Goal: Information Seeking & Learning: Learn about a topic

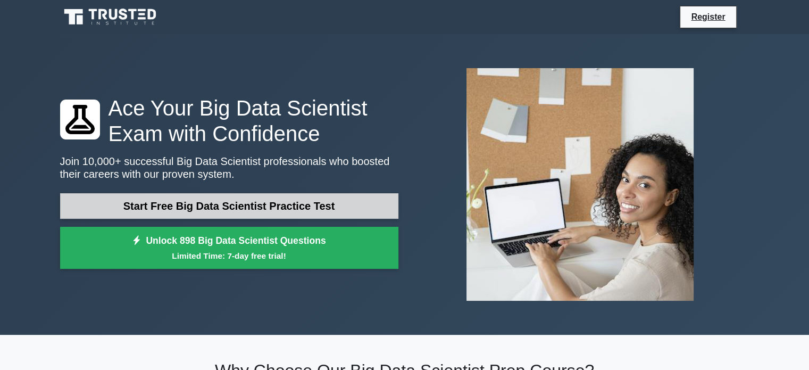
click at [263, 208] on link "Start Free Big Data Scientist Practice Test" at bounding box center [229, 206] width 338 height 26
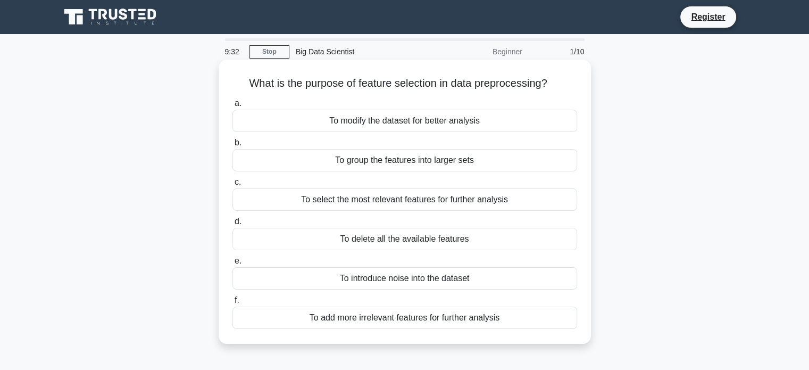
click at [346, 202] on div "To select the most relevant features for further analysis" at bounding box center [405, 199] width 345 height 22
click at [233, 186] on input "c. To select the most relevant features for further analysis" at bounding box center [233, 182] width 0 height 7
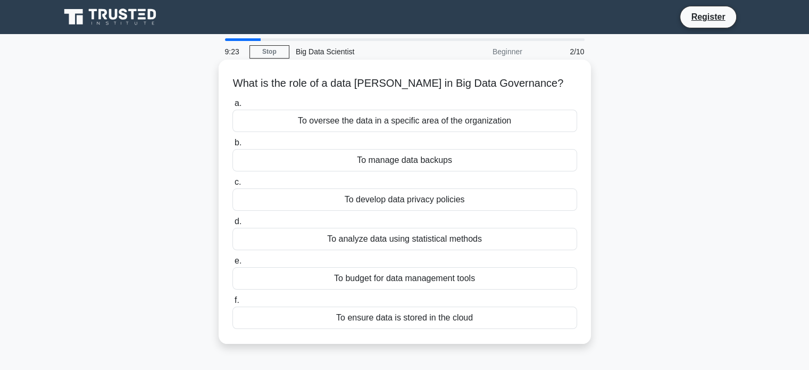
click at [449, 117] on div "To oversee the data in a specific area of the organization" at bounding box center [405, 121] width 345 height 22
click at [233, 107] on input "a. To oversee the data in a specific area of the organization" at bounding box center [233, 103] width 0 height 7
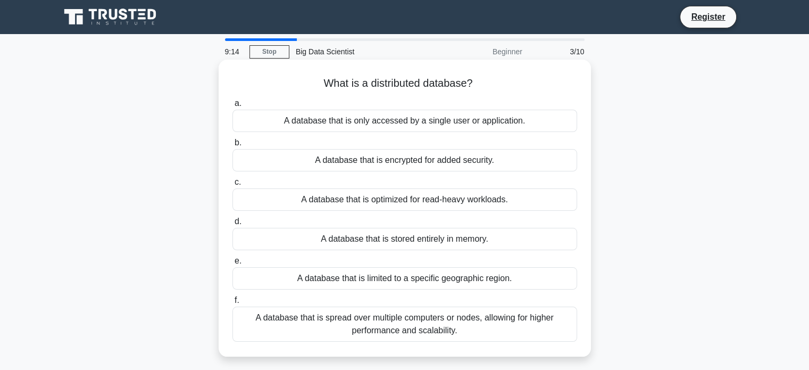
click at [462, 161] on div "A database that is encrypted for added security." at bounding box center [405, 160] width 345 height 22
click at [233, 146] on input "b. A database that is encrypted for added security." at bounding box center [233, 142] width 0 height 7
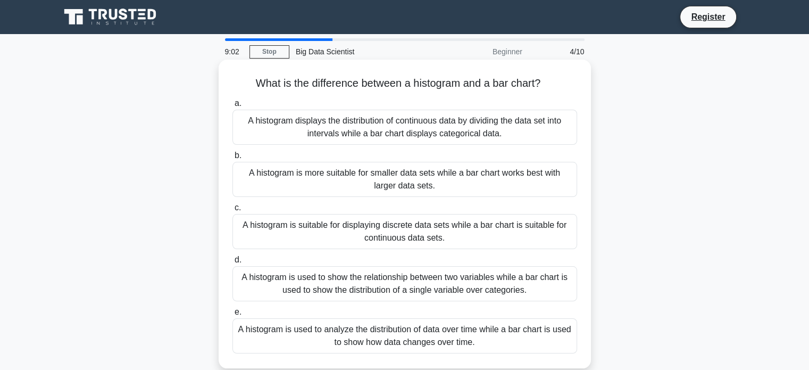
click at [427, 124] on div "A histogram displays the distribution of continuous data by dividing the data s…" at bounding box center [405, 127] width 345 height 35
click at [233, 107] on input "a. A histogram displays the distribution of continuous data by dividing the dat…" at bounding box center [233, 103] width 0 height 7
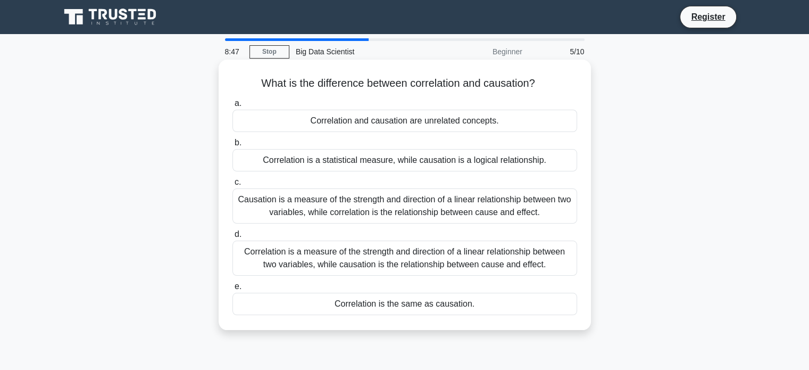
click at [342, 259] on div "Correlation is a measure of the strength and direction of a linear relationship…" at bounding box center [405, 258] width 345 height 35
click at [233, 238] on input "d. Correlation is a measure of the strength and direction of a linear relations…" at bounding box center [233, 234] width 0 height 7
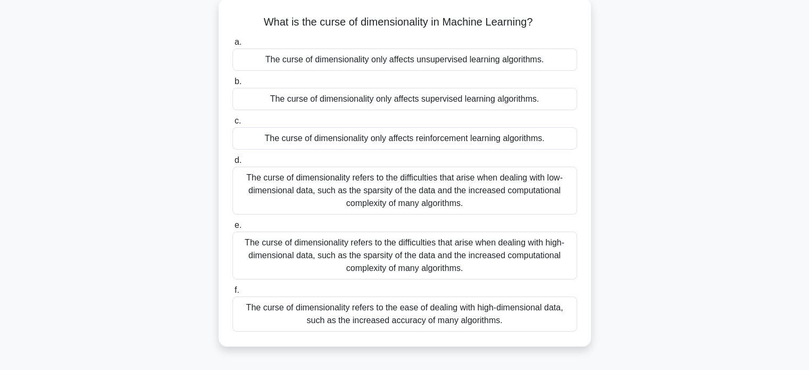
scroll to position [85, 0]
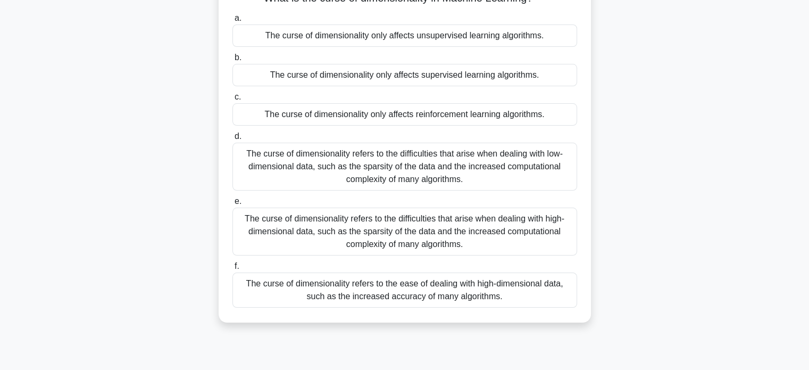
click at [416, 219] on div "The curse of dimensionality refers to the difficulties that arise when dealing …" at bounding box center [405, 232] width 345 height 48
click at [233, 205] on input "e. The curse of dimensionality refers to the difficulties that arise when deali…" at bounding box center [233, 201] width 0 height 7
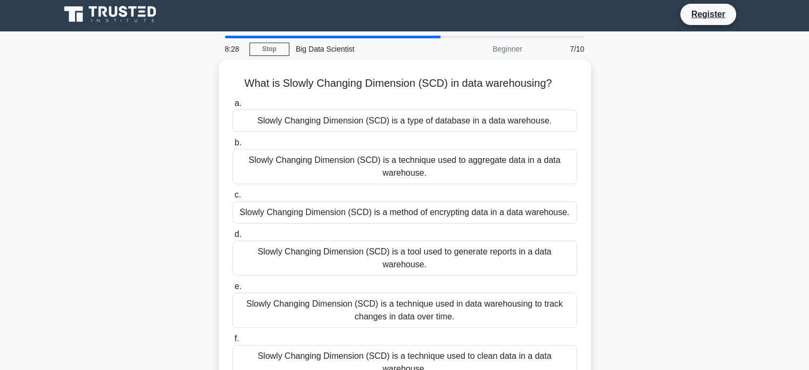
scroll to position [0, 0]
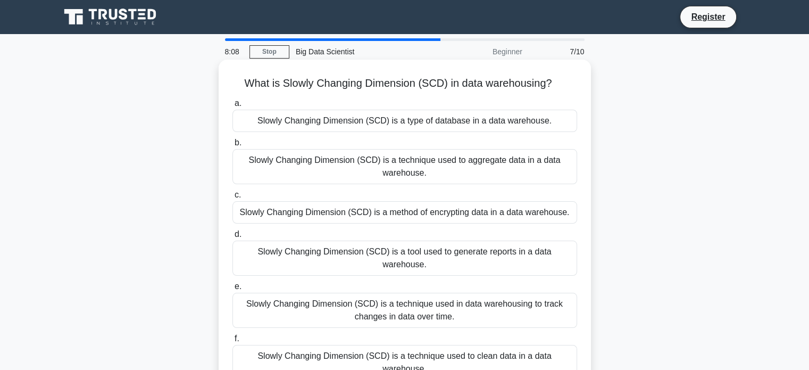
click at [450, 211] on div "Slowly Changing Dimension (SCD) is a method of encrypting data in a data wareho…" at bounding box center [405, 212] width 345 height 22
click at [233, 198] on input "c. Slowly Changing Dimension (SCD) is a method of encrypting data in a data war…" at bounding box center [233, 195] width 0 height 7
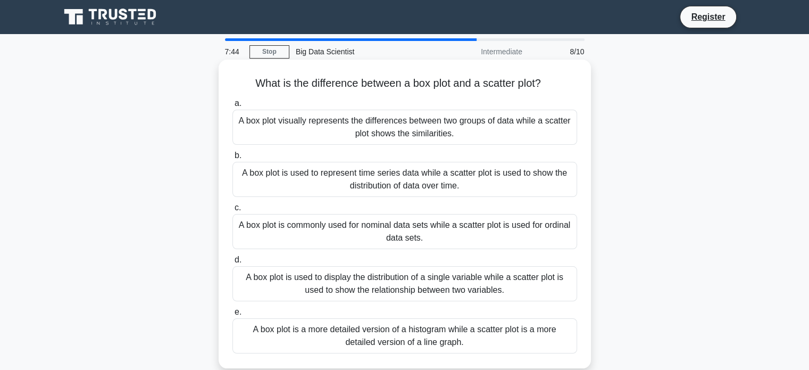
click at [412, 274] on div "A box plot is used to display the distribution of a single variable while a sca…" at bounding box center [405, 283] width 345 height 35
click at [233, 263] on input "d. A box plot is used to display the distribution of a single variable while a …" at bounding box center [233, 260] width 0 height 7
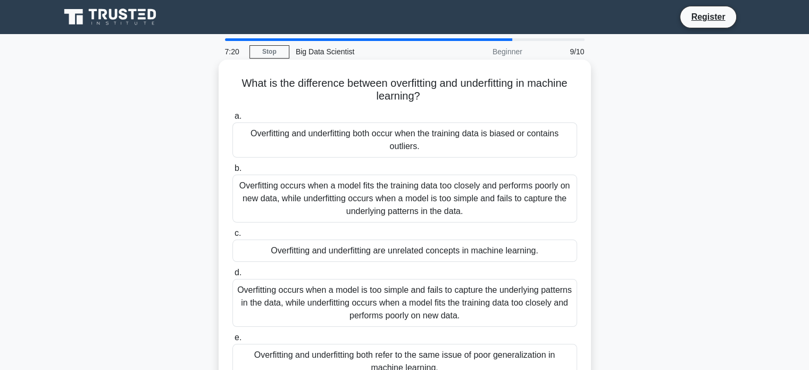
click at [414, 195] on div "Overfitting occurs when a model fits the training data too closely and performs…" at bounding box center [405, 199] width 345 height 48
click at [233, 172] on input "b. Overfitting occurs when a model fits the training data too closely and perfo…" at bounding box center [233, 168] width 0 height 7
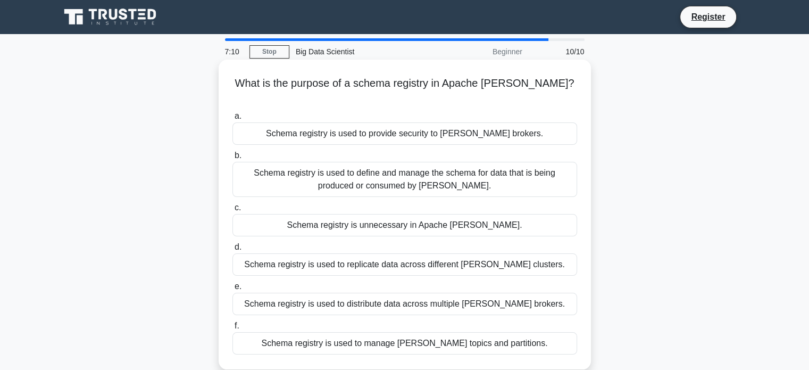
click at [433, 164] on div "Schema registry is used to define and manage the schema for data that is being …" at bounding box center [405, 179] width 345 height 35
click at [233, 159] on input "b. Schema registry is used to define and manage the schema for data that is bei…" at bounding box center [233, 155] width 0 height 7
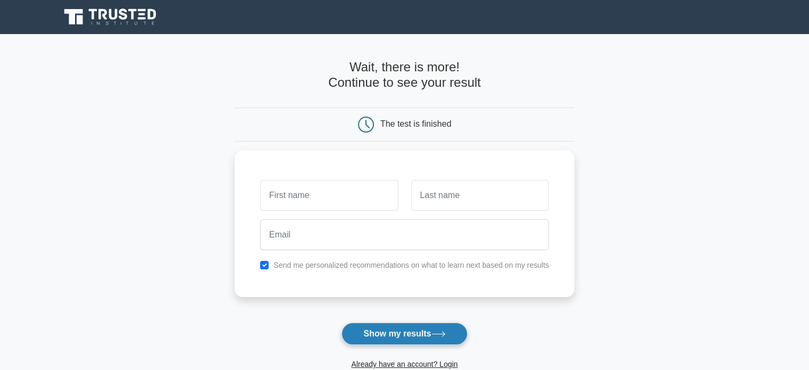
click at [409, 334] on button "Show my results" at bounding box center [405, 333] width 126 height 22
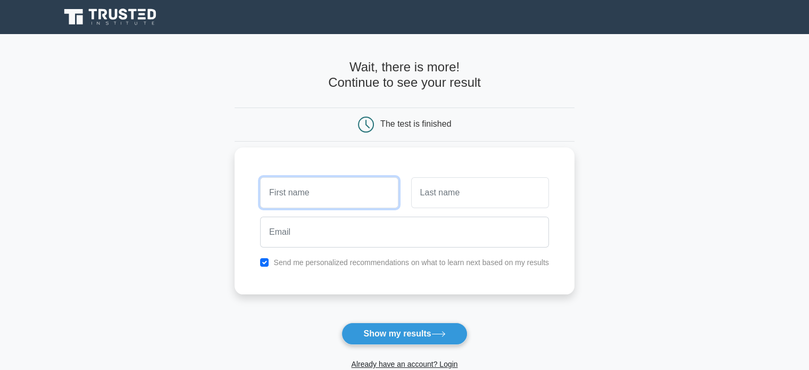
click at [310, 178] on input "text" at bounding box center [329, 192] width 138 height 31
type input "dija"
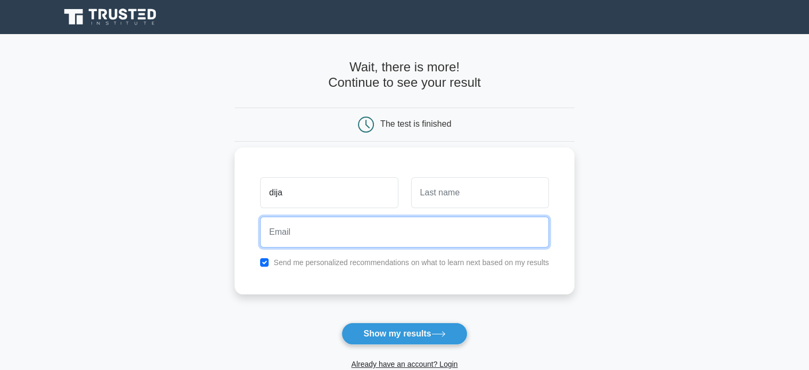
click at [361, 241] on input "email" at bounding box center [404, 232] width 289 height 31
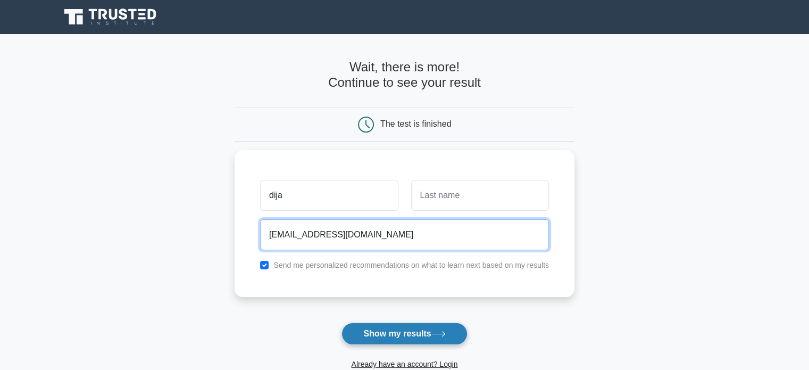
type input "khadijamughal1722@gmail.com"
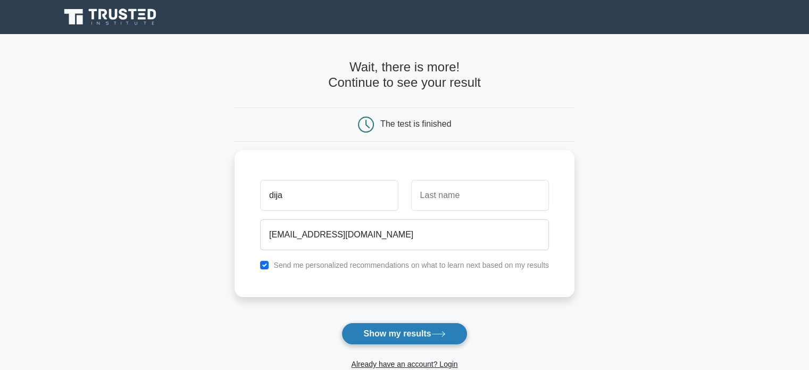
click at [432, 330] on button "Show my results" at bounding box center [405, 333] width 126 height 22
type input "mughal"
click at [456, 328] on button "Show my results" at bounding box center [405, 333] width 126 height 22
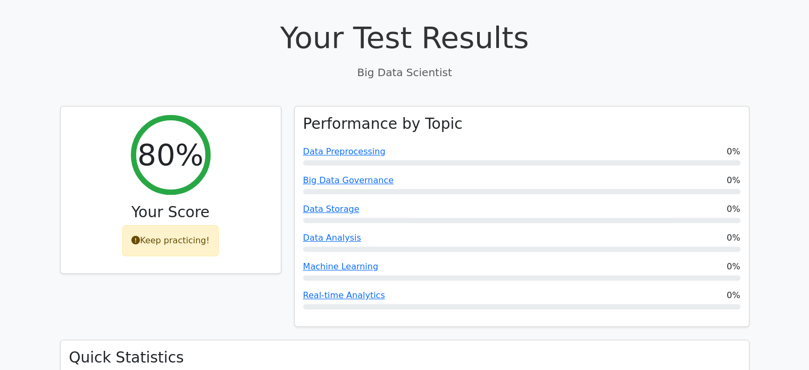
scroll to position [264, 0]
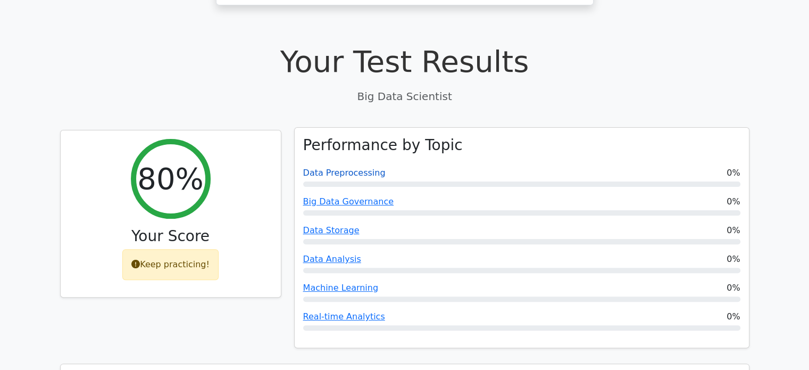
click at [338, 168] on link "Data Preprocessing" at bounding box center [344, 173] width 82 height 10
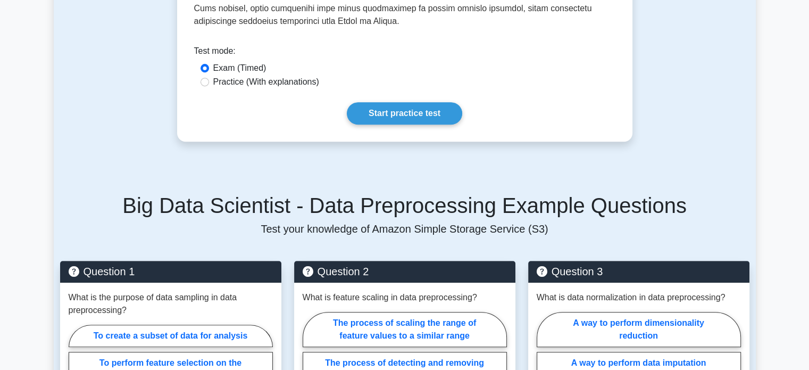
scroll to position [447, 0]
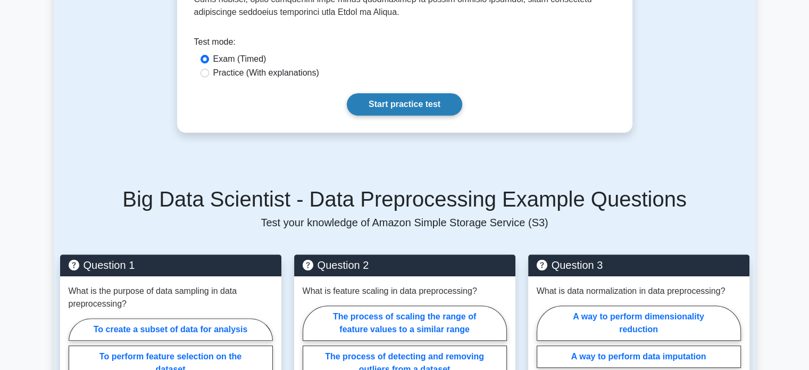
click at [408, 93] on link "Start practice test" at bounding box center [404, 104] width 115 height 22
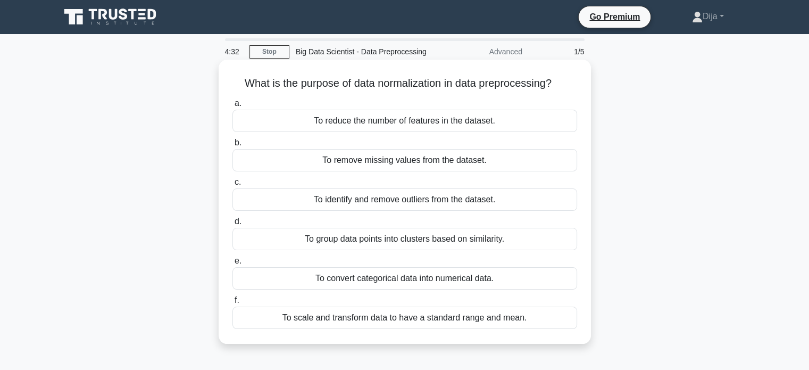
click at [432, 315] on div "To scale and transform data to have a standard range and mean." at bounding box center [405, 318] width 345 height 22
click at [233, 304] on input "f. To scale and transform data to have a standard range and mean." at bounding box center [233, 300] width 0 height 7
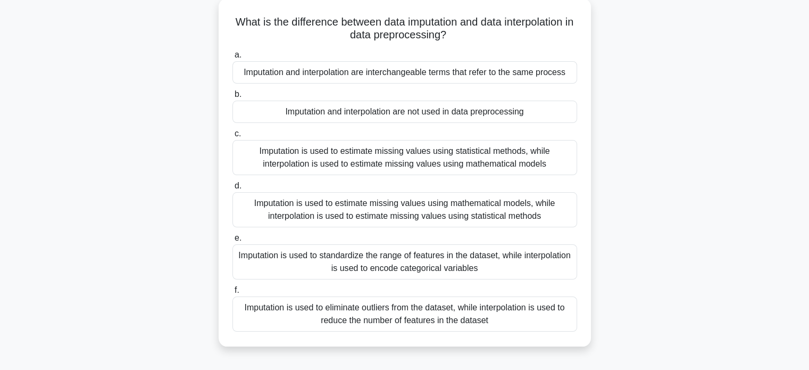
scroll to position [85, 0]
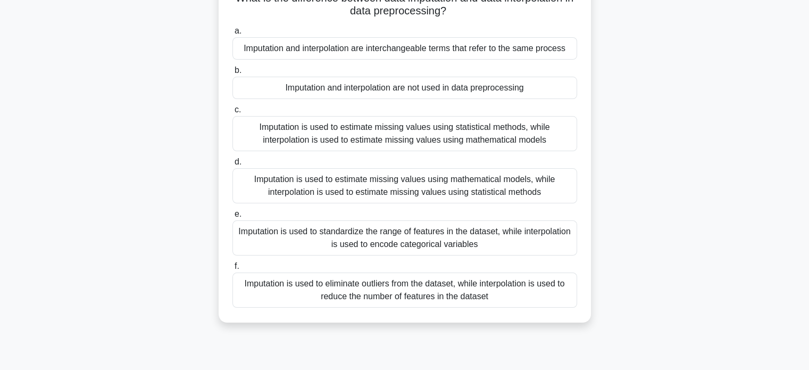
click at [372, 136] on div "Imputation is used to estimate missing values using statistical methods, while …" at bounding box center [405, 133] width 345 height 35
click at [233, 113] on input "c. Imputation is used to estimate missing values using statistical methods, whi…" at bounding box center [233, 109] width 0 height 7
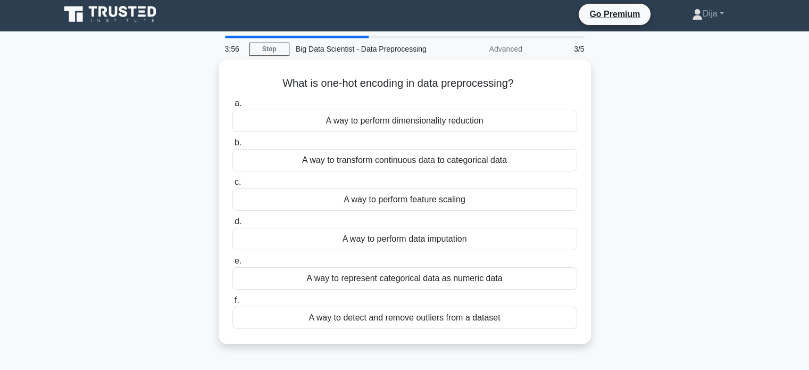
scroll to position [0, 0]
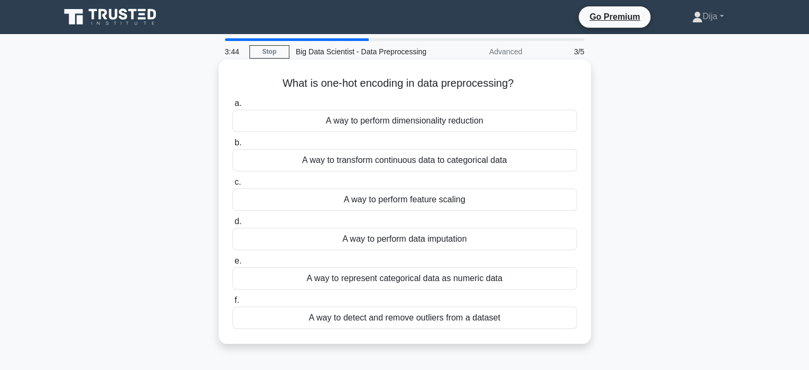
click at [415, 280] on div "A way to represent categorical data as numeric data" at bounding box center [405, 278] width 345 height 22
click at [233, 264] on input "e. A way to represent categorical data as numeric data" at bounding box center [233, 261] width 0 height 7
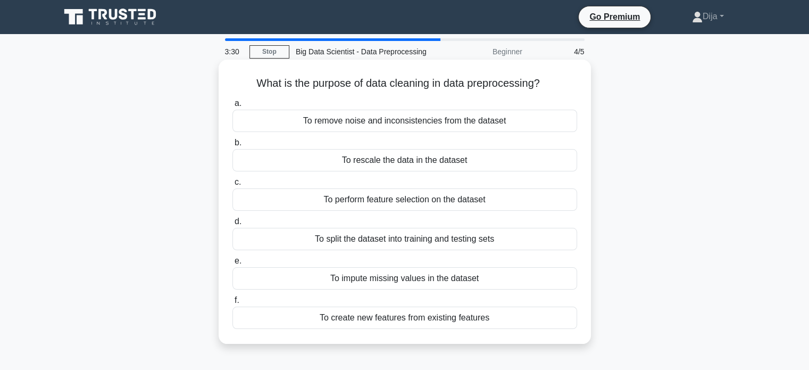
click at [378, 122] on div "To remove noise and inconsistencies from the dataset" at bounding box center [405, 121] width 345 height 22
click at [233, 107] on input "a. To remove noise and inconsistencies from the dataset" at bounding box center [233, 103] width 0 height 7
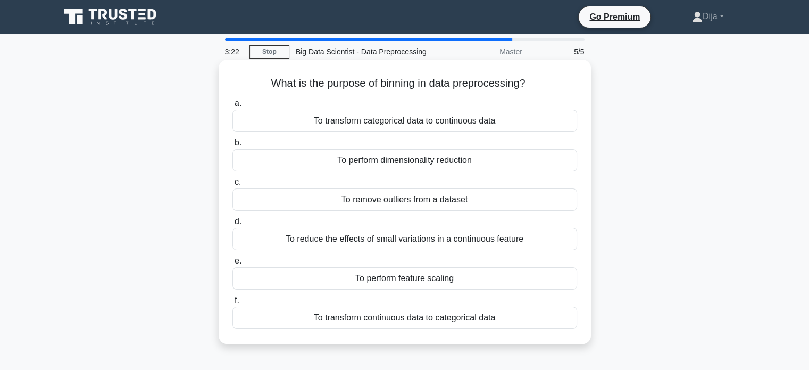
click at [464, 243] on div "To reduce the effects of small variations in a continuous feature" at bounding box center [405, 239] width 345 height 22
click at [233, 225] on input "d. To reduce the effects of small variations in a continuous feature" at bounding box center [233, 221] width 0 height 7
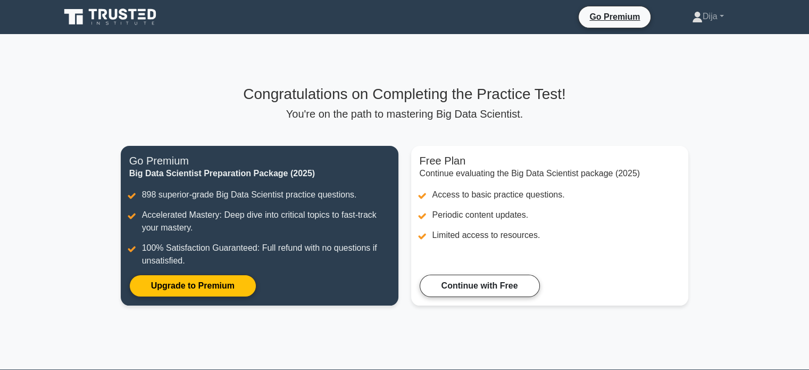
click at [722, 96] on main "Congratulations on Completing the Practice Test! You're on the path to masterin…" at bounding box center [404, 201] width 809 height 335
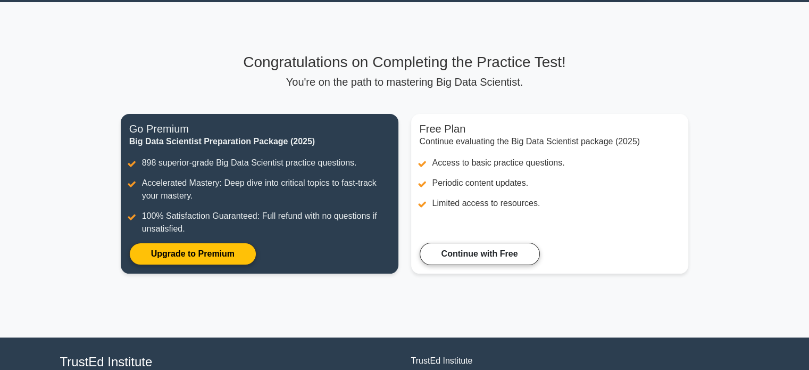
scroll to position [31, 0]
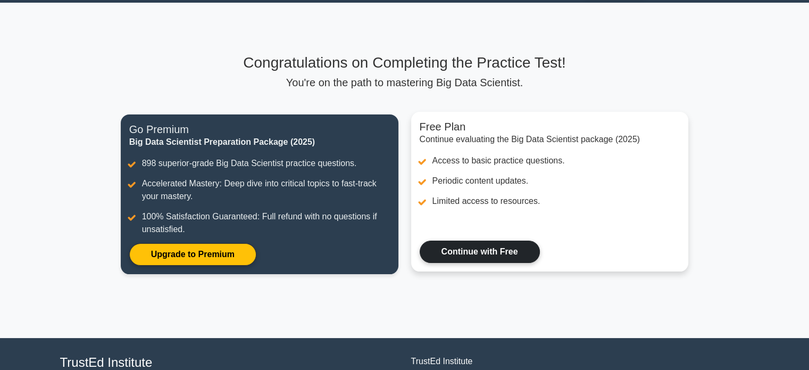
click at [451, 251] on link "Continue with Free" at bounding box center [480, 252] width 120 height 22
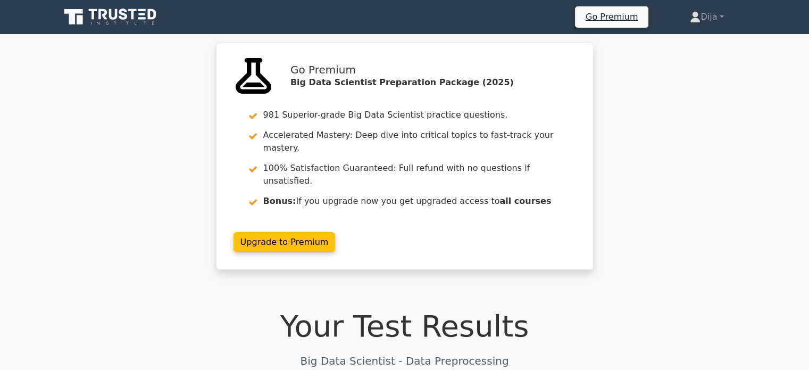
click at [721, 198] on div "flask Go Premium Big Data Scientist Preparation Package (2025) 981 Superior-gra…" at bounding box center [404, 163] width 809 height 240
click at [759, 151] on div "flask Go Premium Big Data Scientist Preparation Package (2025) 981 Superior-gra…" at bounding box center [404, 163] width 809 height 240
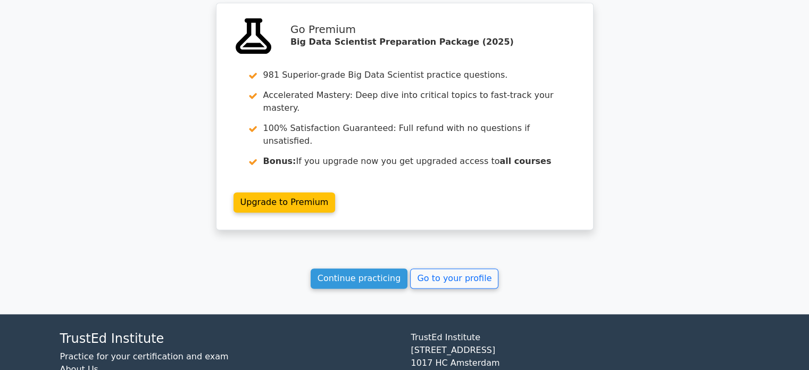
scroll to position [1419, 0]
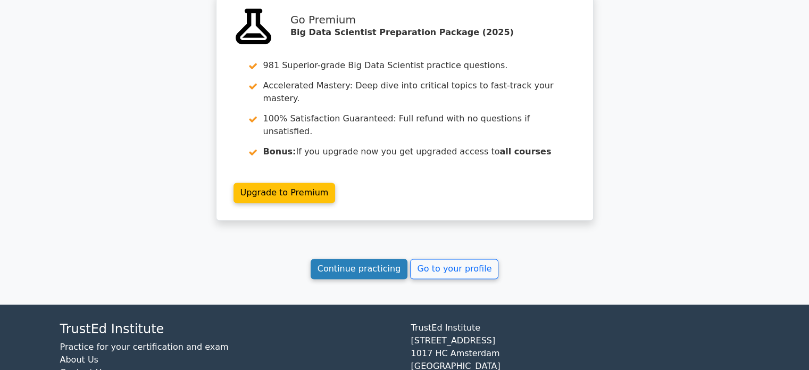
click at [370, 259] on link "Continue practicing" at bounding box center [359, 269] width 97 height 20
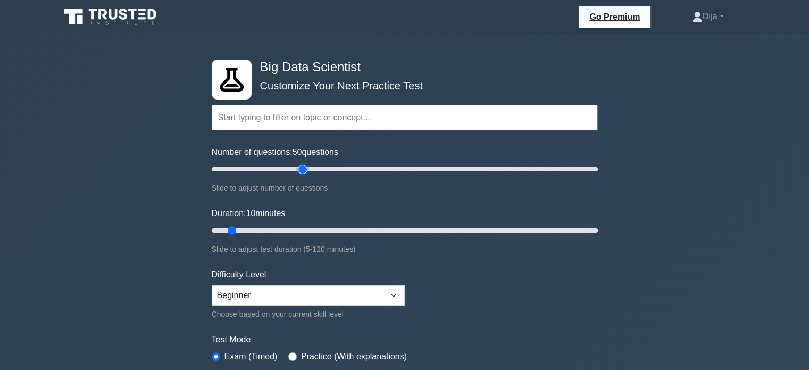
drag, startPoint x: 226, startPoint y: 168, endPoint x: 306, endPoint y: 166, distance: 80.4
type input "50"
click at [306, 166] on input "Number of questions: 50 questions" at bounding box center [405, 169] width 386 height 13
click at [395, 294] on select "Beginner Intermediate Expert" at bounding box center [308, 295] width 193 height 20
select select "intermediate"
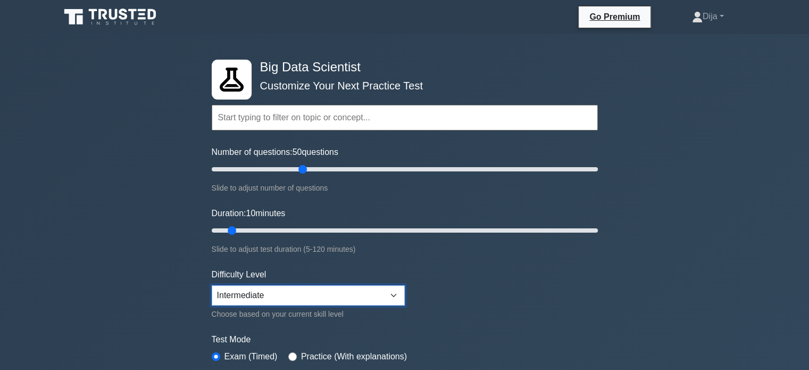
click at [212, 285] on select "Beginner Intermediate Expert" at bounding box center [308, 295] width 193 height 20
click at [493, 310] on form "Topics Data Preprocessing Data Analysis Distributed Computing Machine Learning …" at bounding box center [405, 236] width 386 height 329
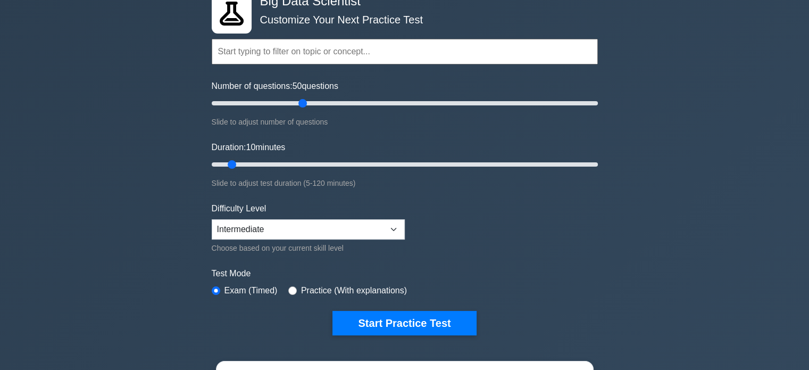
scroll to position [85, 0]
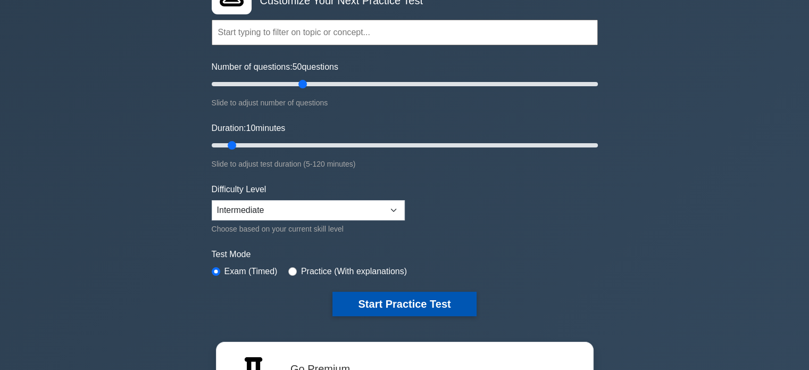
click at [399, 304] on button "Start Practice Test" at bounding box center [405, 304] width 144 height 24
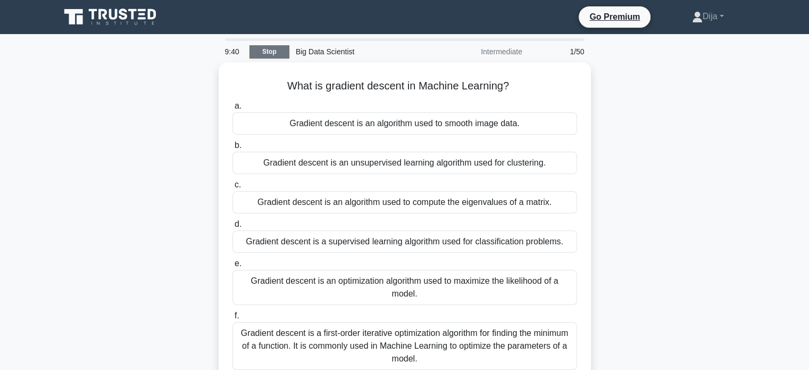
click at [269, 51] on link "Stop" at bounding box center [270, 51] width 40 height 13
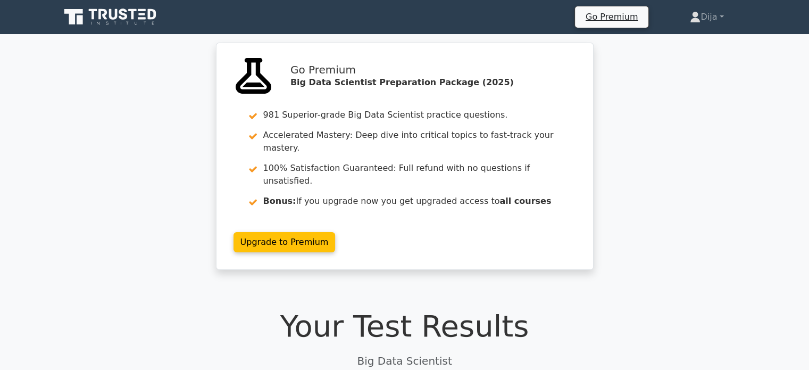
click at [664, 199] on div "flask Go Premium Big Data Scientist Preparation Package (2025) 981 Superior-gra…" at bounding box center [404, 163] width 809 height 240
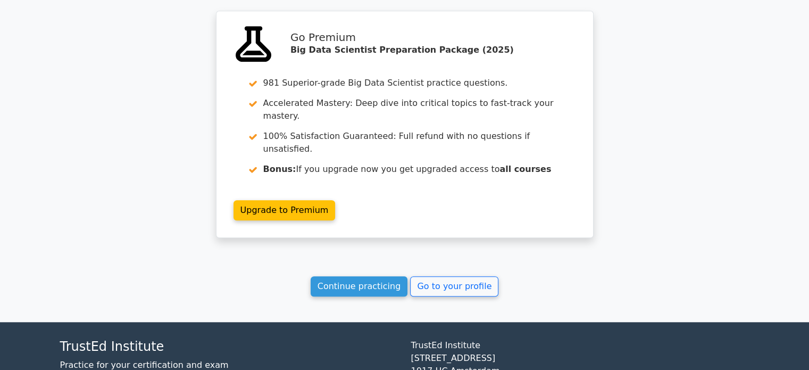
scroll to position [857, 0]
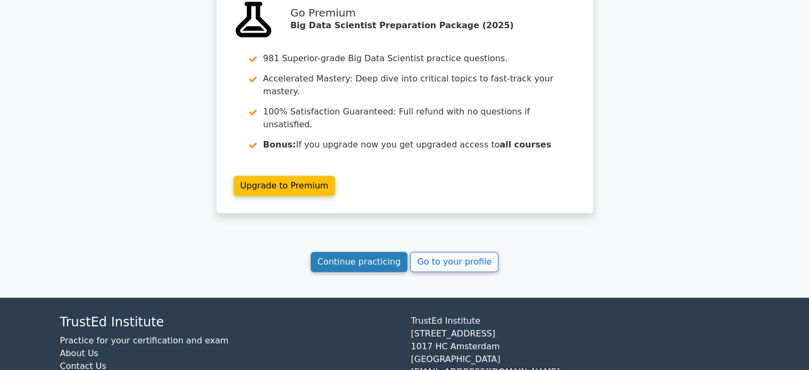
click at [365, 252] on link "Continue practicing" at bounding box center [359, 262] width 97 height 20
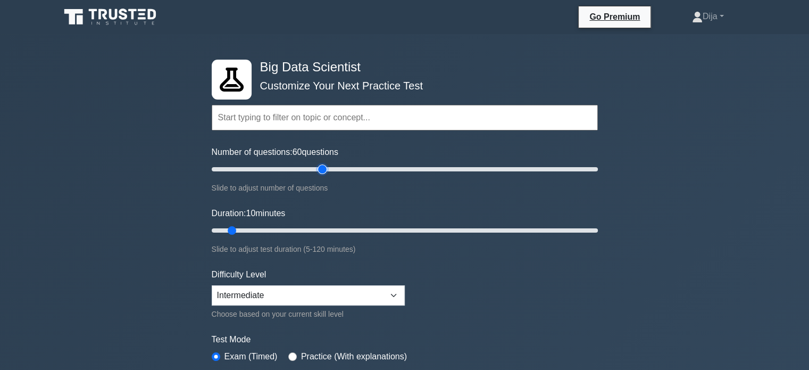
click at [318, 163] on input "Number of questions: 60 questions" at bounding box center [405, 169] width 386 height 13
drag, startPoint x: 321, startPoint y: 166, endPoint x: 302, endPoint y: 163, distance: 19.3
type input "50"
click at [302, 163] on input "Number of questions: 50 questions" at bounding box center [405, 169] width 386 height 13
drag, startPoint x: 232, startPoint y: 227, endPoint x: 252, endPoint y: 227, distance: 19.7
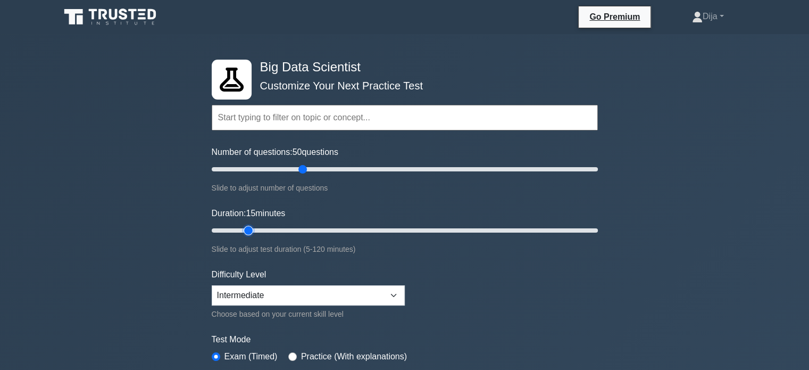
type input "15"
click at [252, 227] on input "Duration: 15 minutes" at bounding box center [405, 230] width 386 height 13
click at [509, 270] on form "Topics Data Preprocessing Data Analysis Distributed Computing Machine Learning …" at bounding box center [405, 236] width 386 height 329
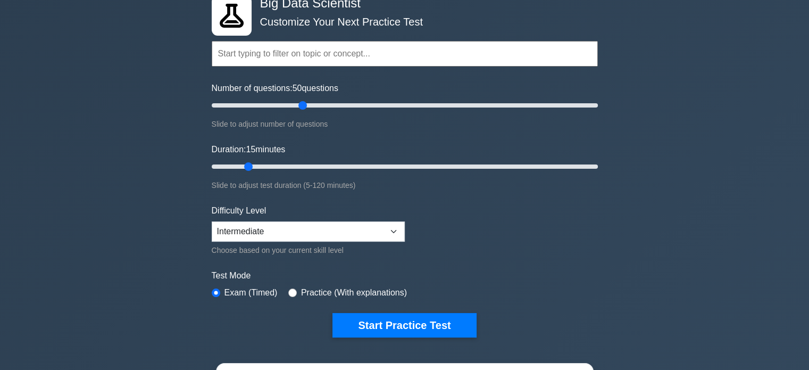
scroll to position [106, 0]
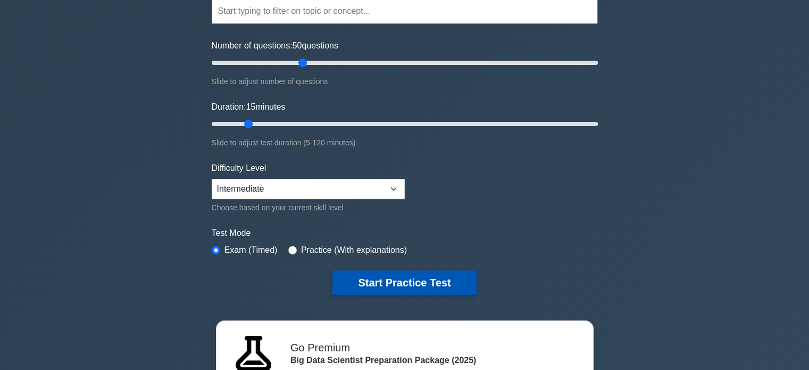
click at [394, 277] on button "Start Practice Test" at bounding box center [405, 282] width 144 height 24
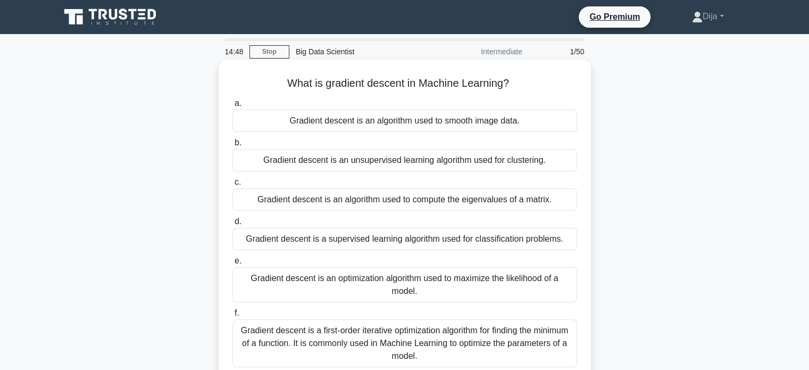
click at [393, 242] on div "Gradient descent is a supervised learning algorithm used for classification pro…" at bounding box center [405, 239] width 345 height 22
click at [233, 225] on input "d. Gradient descent is a supervised learning algorithm used for classification …" at bounding box center [233, 221] width 0 height 7
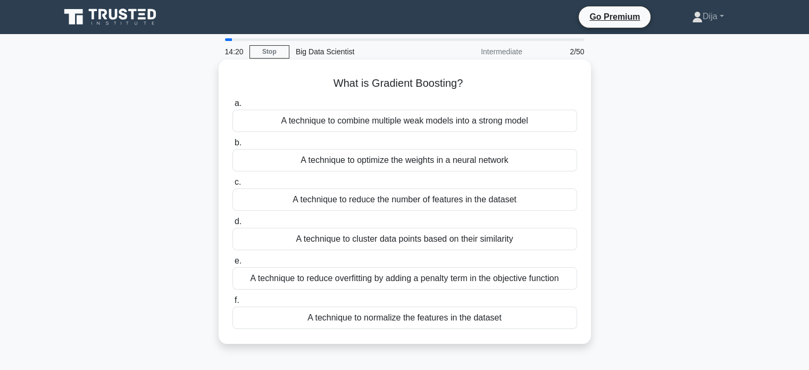
click at [401, 166] on div "A technique to optimize the weights in a neural network" at bounding box center [405, 160] width 345 height 22
click at [233, 146] on input "b. A technique to optimize the weights in a neural network" at bounding box center [233, 142] width 0 height 7
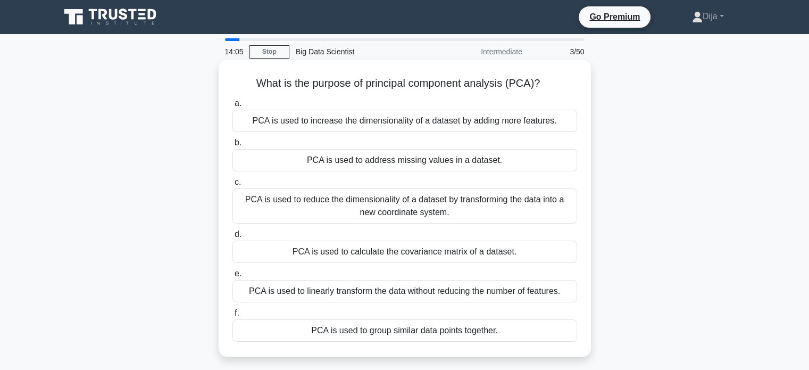
click at [430, 210] on div "PCA is used to reduce the dimensionality of a dataset by transforming the data …" at bounding box center [405, 205] width 345 height 35
click at [233, 186] on input "c. PCA is used to reduce the dimensionality of a dataset by transforming the da…" at bounding box center [233, 182] width 0 height 7
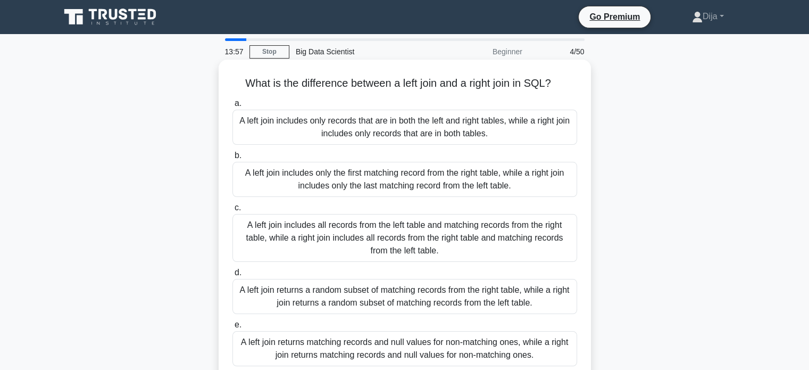
click at [420, 170] on div "A left join includes only the first matching record from the right table, while…" at bounding box center [405, 179] width 345 height 35
click at [233, 159] on input "b. A left join includes only the first matching record from the right table, wh…" at bounding box center [233, 155] width 0 height 7
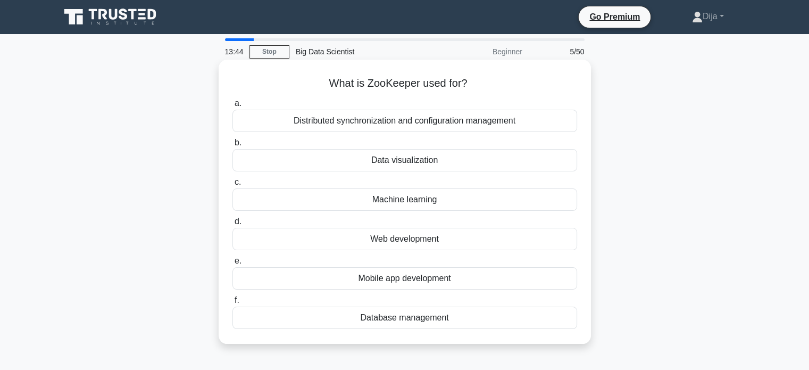
click at [414, 238] on div "Web development" at bounding box center [405, 239] width 345 height 22
click at [233, 225] on input "d. Web development" at bounding box center [233, 221] width 0 height 7
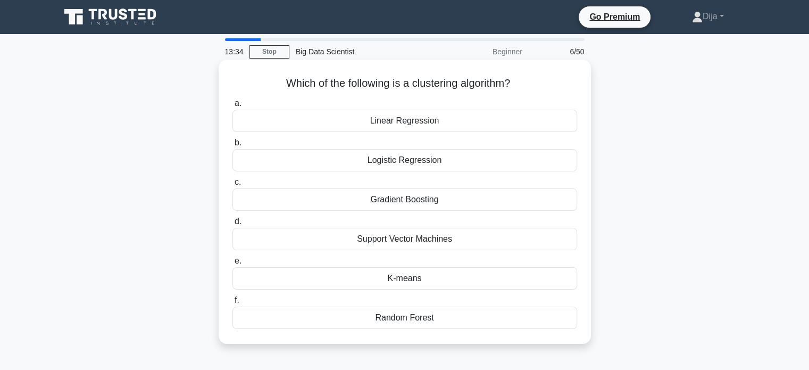
click at [422, 276] on div "K-means" at bounding box center [405, 278] width 345 height 22
click at [233, 264] on input "e. K-means" at bounding box center [233, 261] width 0 height 7
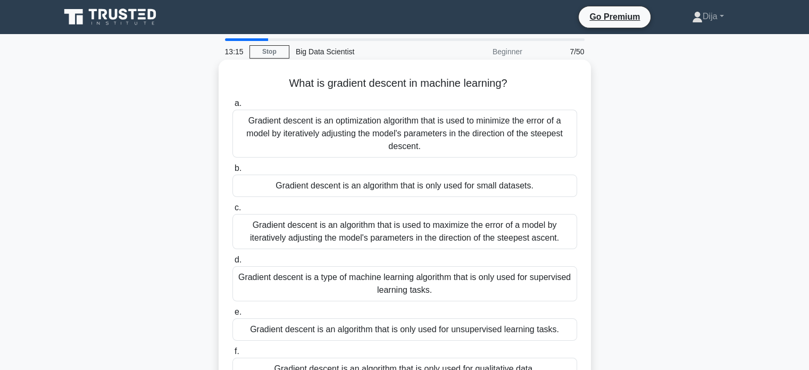
click at [460, 267] on div "Gradient descent is a type of machine learning algorithm that is only used for …" at bounding box center [405, 283] width 345 height 35
click at [233, 263] on input "d. Gradient descent is a type of machine learning algorithm that is only used f…" at bounding box center [233, 260] width 0 height 7
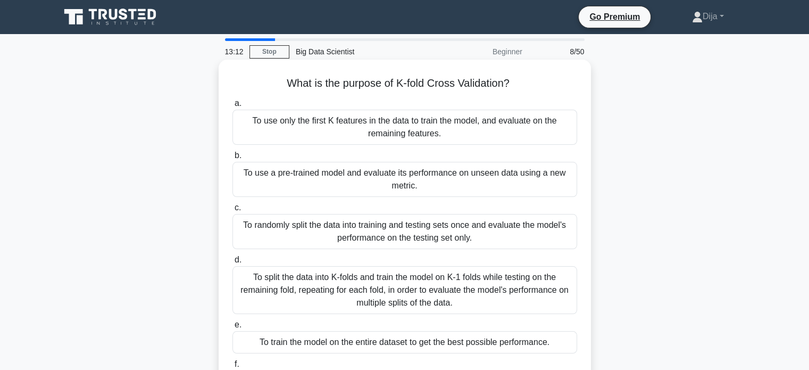
click at [502, 130] on div "To use only the first K features in the data to train the model, and evaluate o…" at bounding box center [405, 127] width 345 height 35
click at [233, 107] on input "a. To use only the first K features in the data to train the model, and evaluat…" at bounding box center [233, 103] width 0 height 7
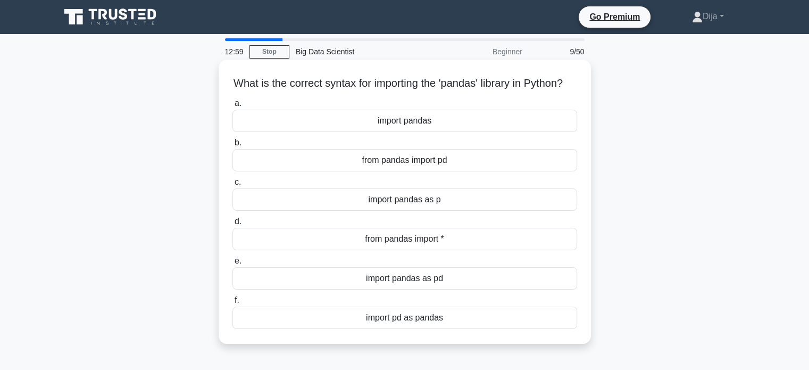
click at [476, 132] on div "import pandas" at bounding box center [405, 121] width 345 height 22
click at [233, 107] on input "a. import pandas" at bounding box center [233, 103] width 0 height 7
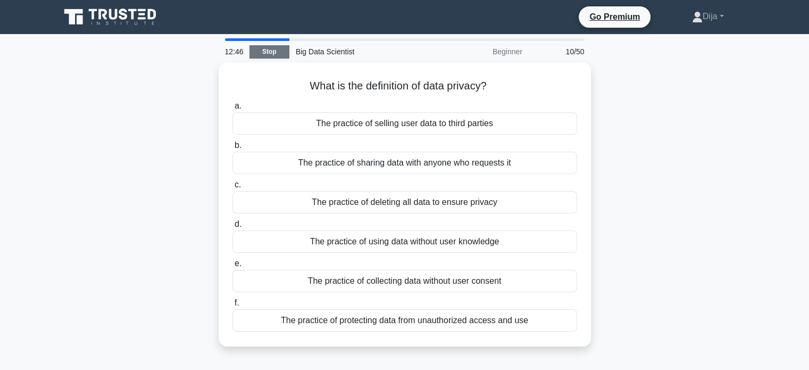
click at [270, 52] on link "Stop" at bounding box center [270, 51] width 40 height 13
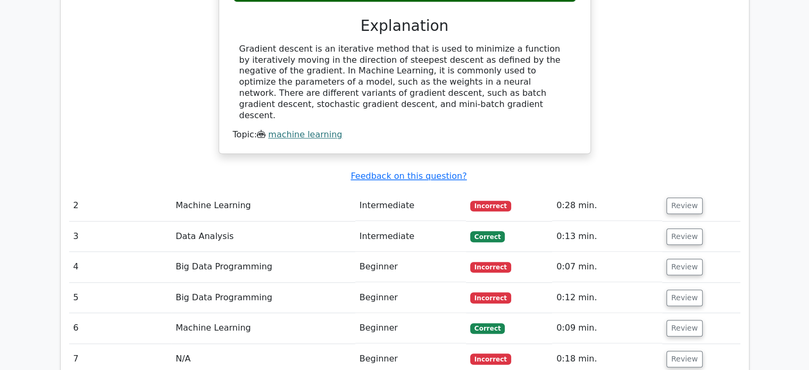
scroll to position [1130, 0]
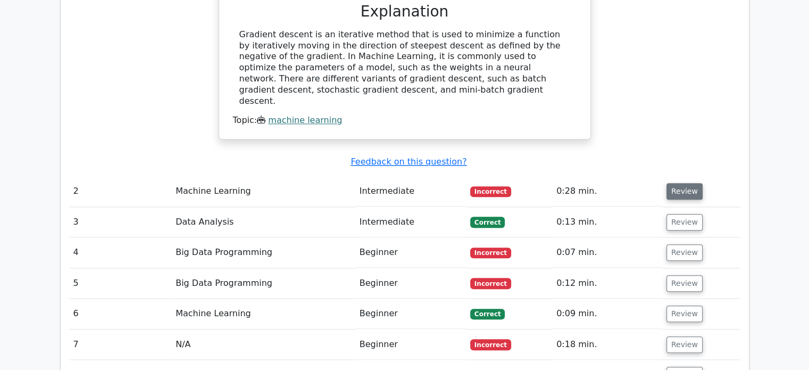
click at [681, 183] on button "Review" at bounding box center [685, 191] width 36 height 16
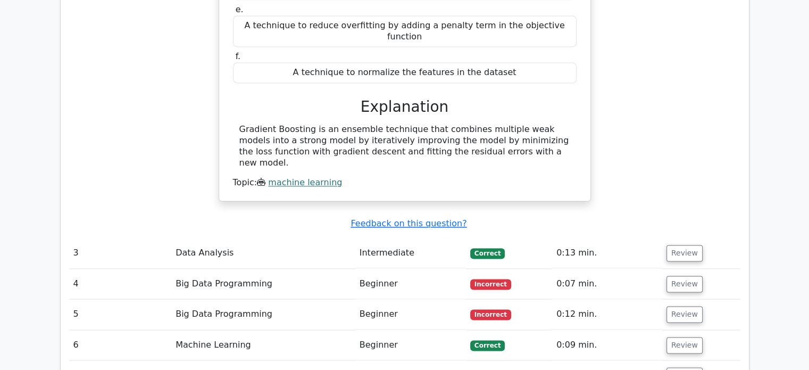
scroll to position [1535, 0]
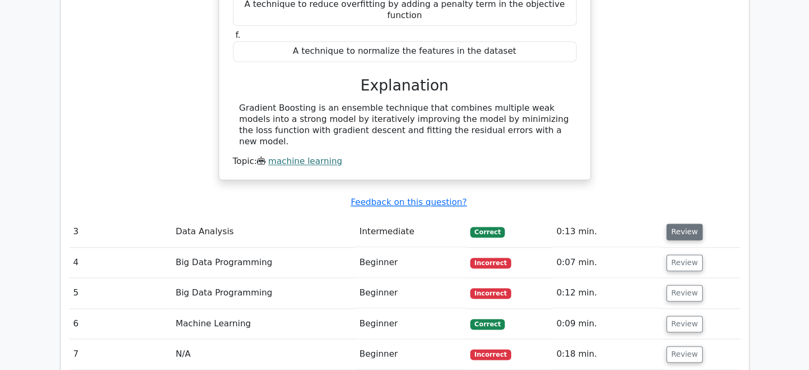
click at [690, 224] on button "Review" at bounding box center [685, 232] width 36 height 16
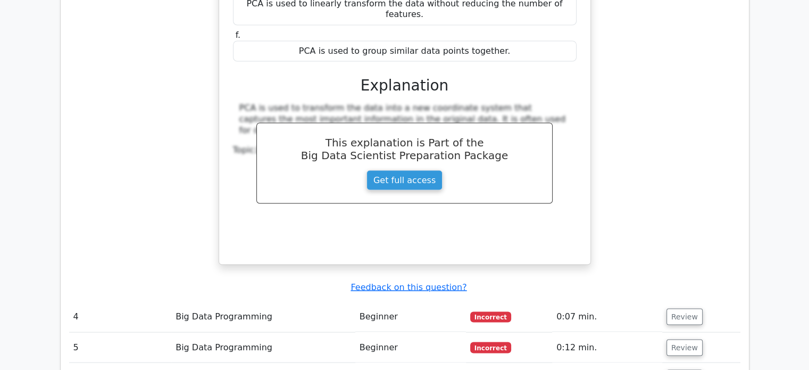
scroll to position [2003, 0]
click at [688, 308] on button "Review" at bounding box center [685, 316] width 36 height 16
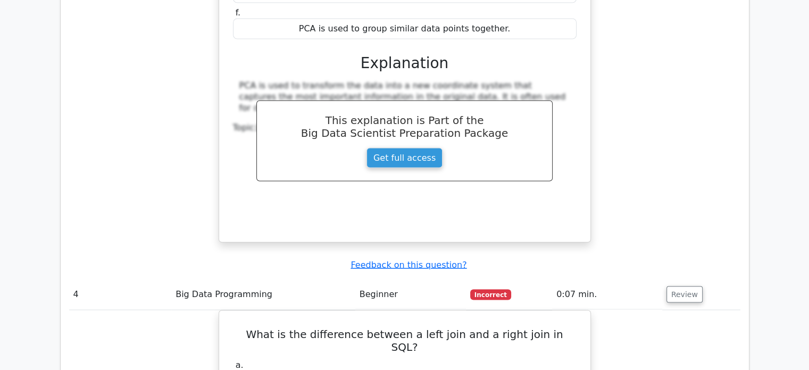
scroll to position [2046, 0]
